Goal: Task Accomplishment & Management: Complete application form

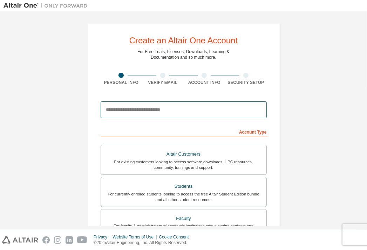
click at [202, 113] on input "email" at bounding box center [183, 110] width 166 height 17
type input "**********"
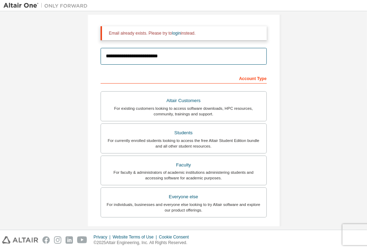
scroll to position [88, 0]
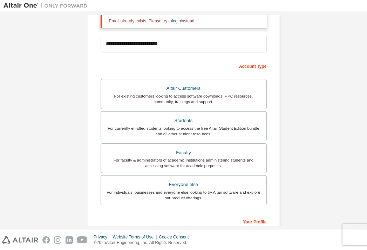
click at [183, 127] on div "For currently enrolled students looking to access the free Altair Student Editi…" at bounding box center [183, 131] width 157 height 11
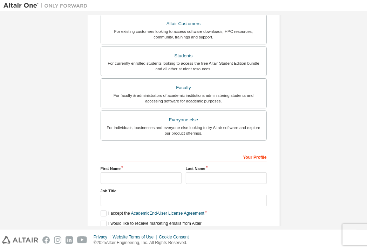
scroll to position [197, 0]
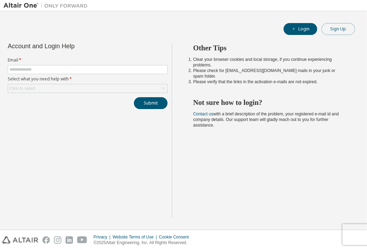
click at [335, 26] on button "Sign Up" at bounding box center [338, 29] width 34 height 12
click at [302, 27] on button "Login" at bounding box center [300, 29] width 34 height 12
